Goal: Transaction & Acquisition: Book appointment/travel/reservation

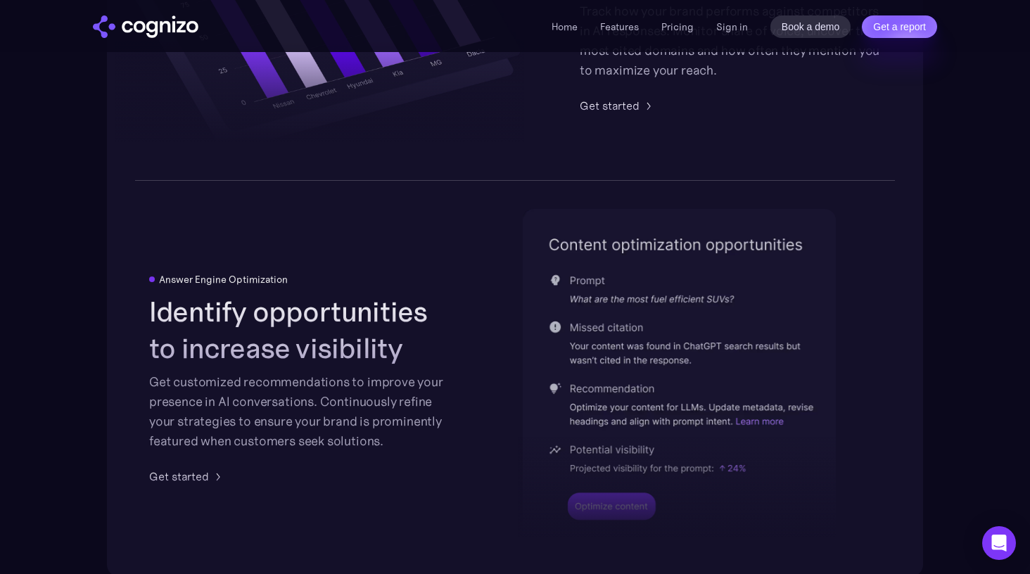
scroll to position [2842, 0]
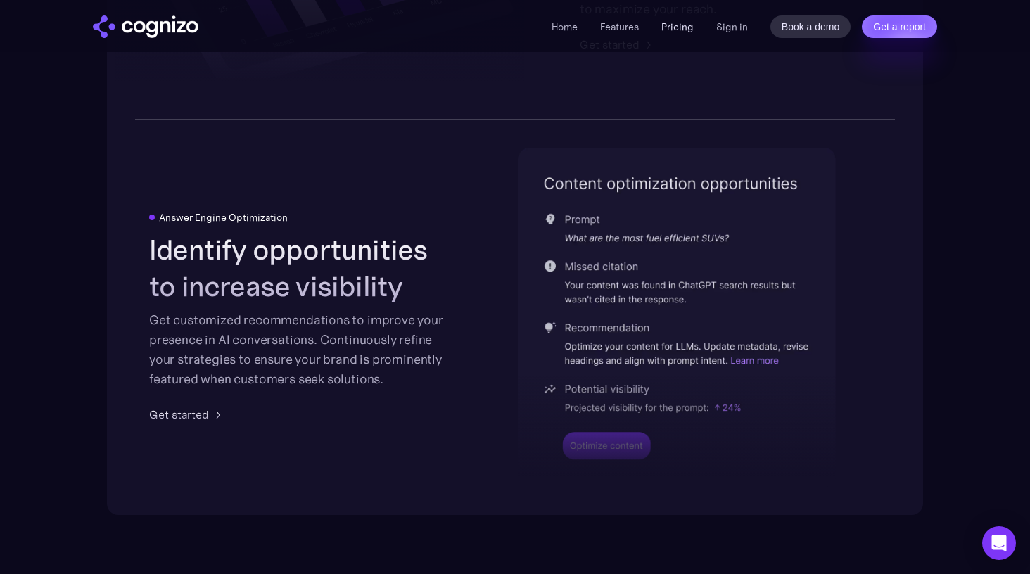
click at [670, 25] on link "Pricing" at bounding box center [677, 26] width 32 height 13
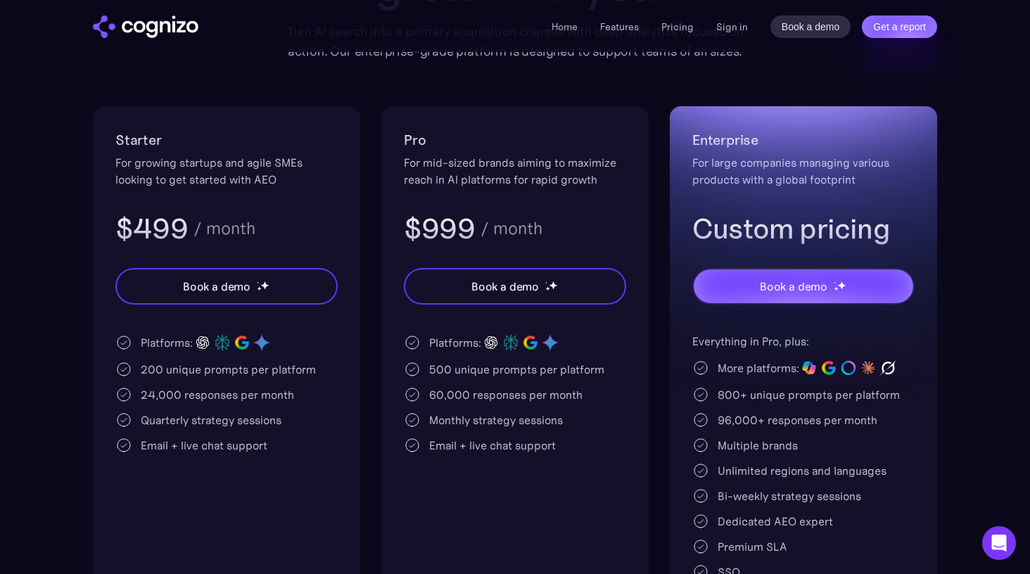
scroll to position [232, 0]
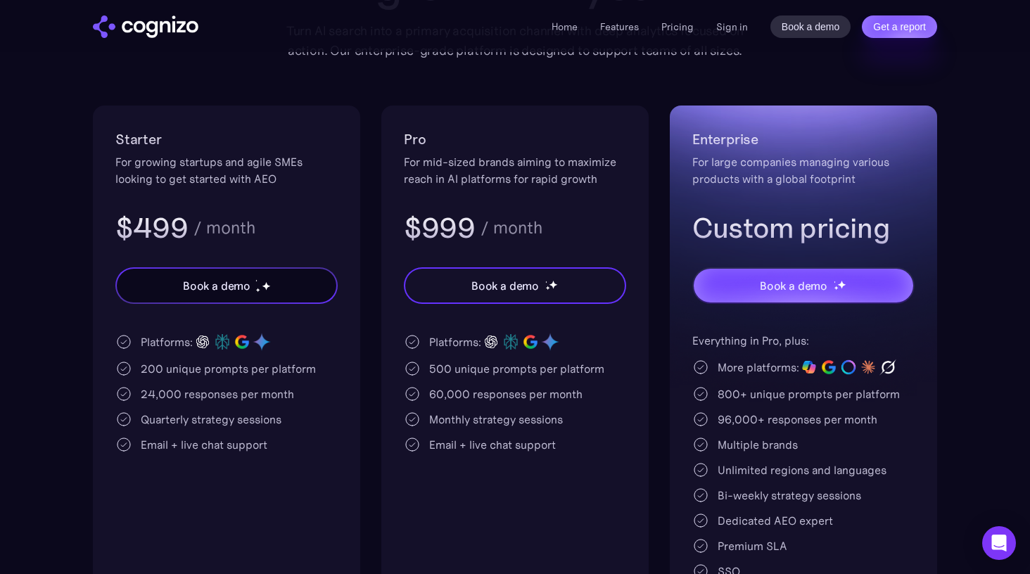
click at [263, 288] on img at bounding box center [266, 285] width 9 height 9
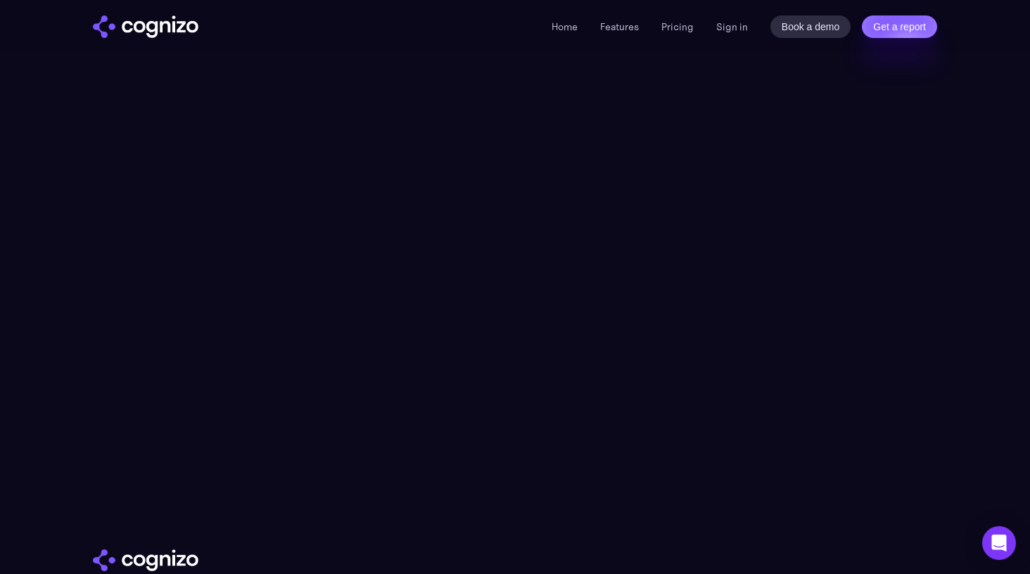
scroll to position [216, 0]
click at [170, 23] on img "home" at bounding box center [146, 26] width 106 height 23
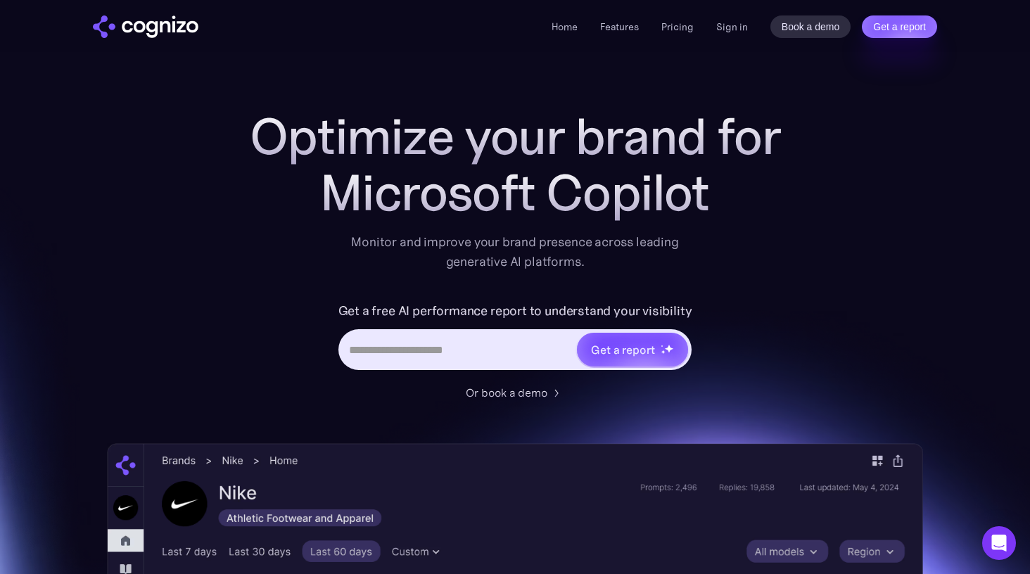
click at [503, 340] on input "Hero URL Input Form" at bounding box center [458, 349] width 236 height 27
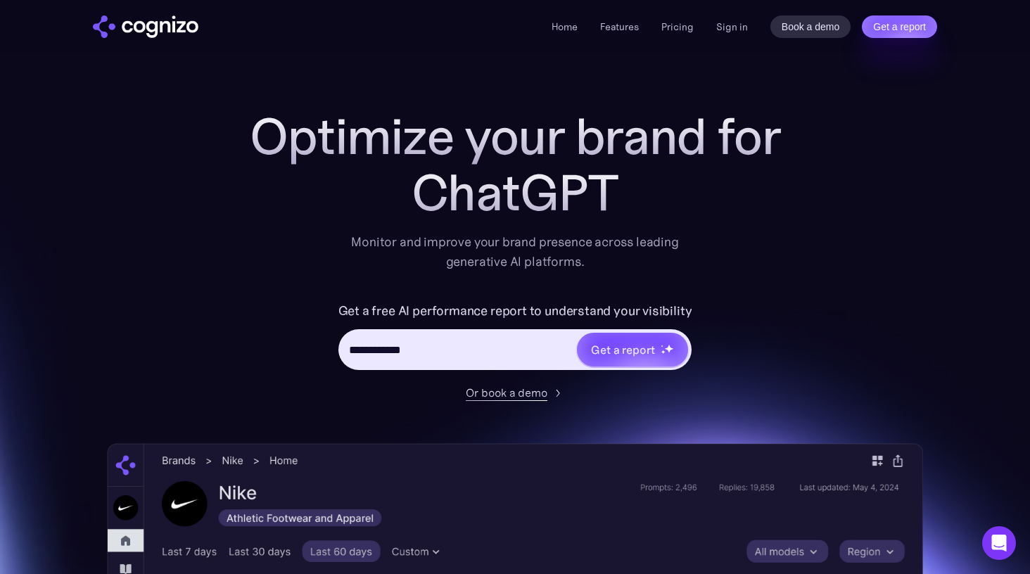
type input "**********"
click at [532, 395] on div "Or book a demo" at bounding box center [507, 392] width 82 height 17
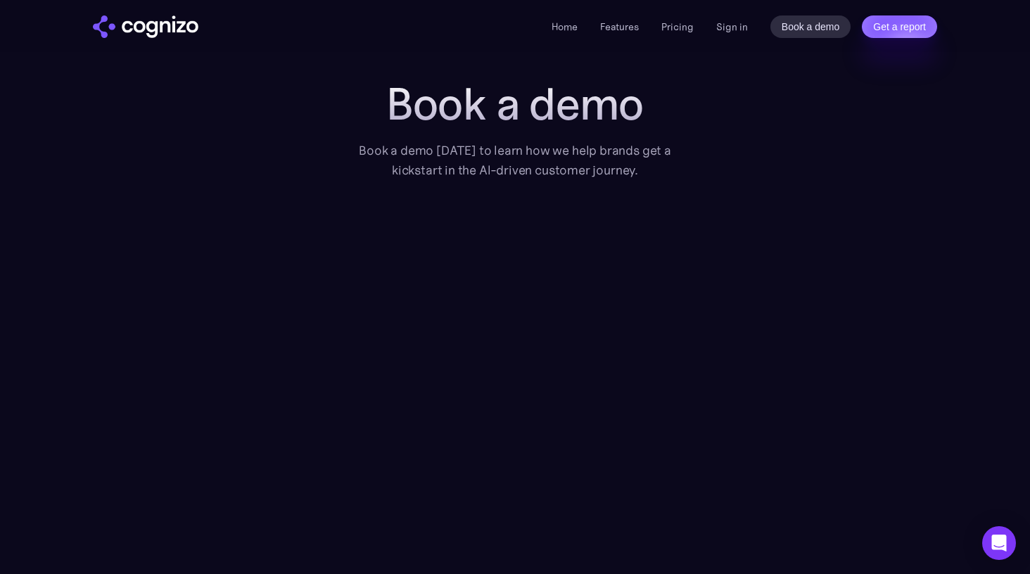
scroll to position [125, 0]
